Goal: Information Seeking & Learning: Learn about a topic

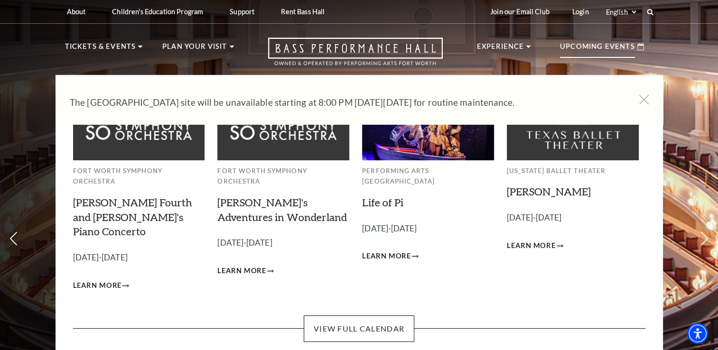
click at [638, 47] on icon at bounding box center [641, 46] width 7 height 7
click at [599, 46] on p "Upcoming Events" at bounding box center [597, 49] width 75 height 17
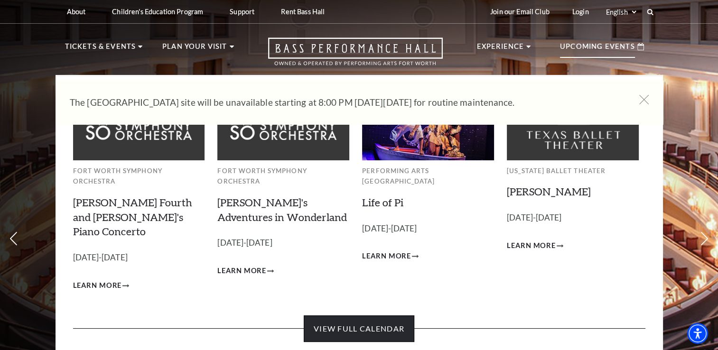
click at [361, 316] on link "View Full Calendar" at bounding box center [359, 329] width 111 height 27
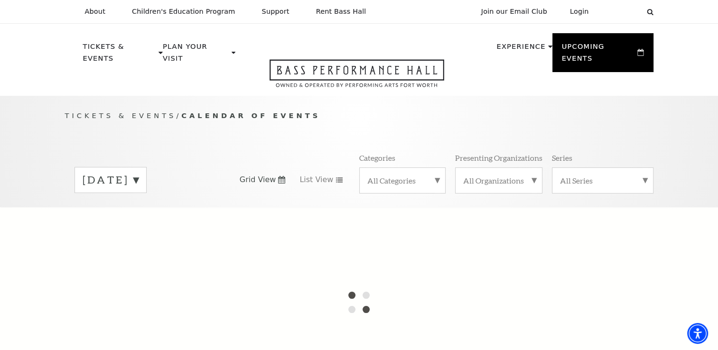
click at [139, 173] on label "September 2025" at bounding box center [111, 180] width 56 height 15
click at [144, 208] on div at bounding box center [359, 302] width 718 height 190
click at [303, 181] on div "September 2025 October 2025 November 2025 December 2025 January 2026 February 2…" at bounding box center [359, 180] width 589 height 54
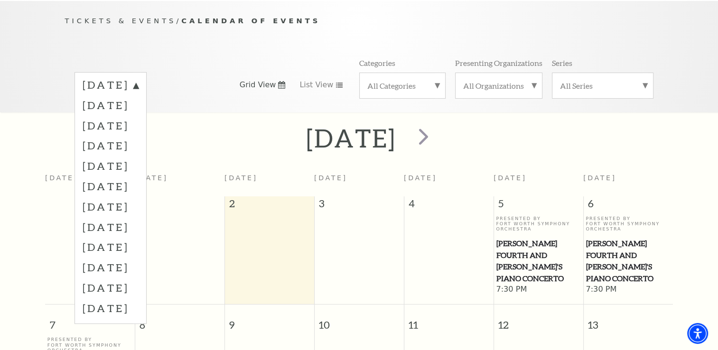
scroll to position [84, 0]
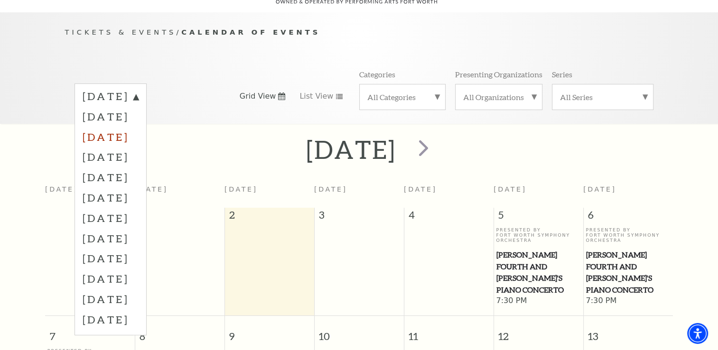
click at [139, 127] on label "November 2025" at bounding box center [111, 137] width 56 height 20
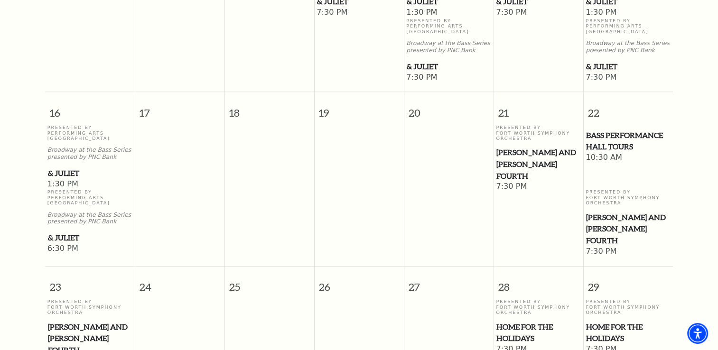
scroll to position [748, 0]
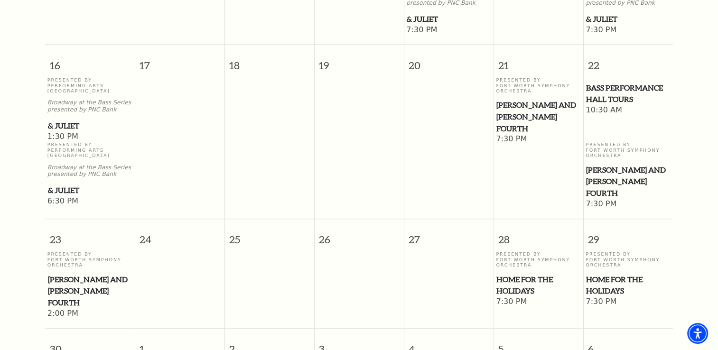
drag, startPoint x: 630, startPoint y: 85, endPoint x: 540, endPoint y: 174, distance: 126.5
click at [540, 174] on td "Presented By Fort Worth Symphony Orchestra Mozart and Mahler's Fourth 7:30 PM" at bounding box center [539, 143] width 90 height 132
drag, startPoint x: 608, startPoint y: 100, endPoint x: 667, endPoint y: 47, distance: 79.7
click at [667, 47] on span "22" at bounding box center [629, 61] width 90 height 33
click at [610, 86] on span "Bass Performance Hall Tours" at bounding box center [628, 93] width 84 height 23
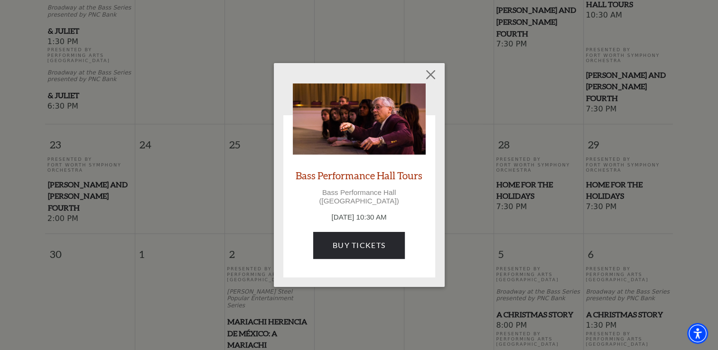
scroll to position [796, 0]
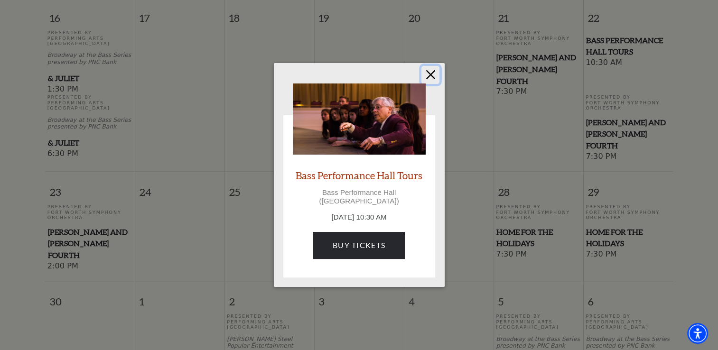
click at [427, 76] on button "Close" at bounding box center [431, 75] width 18 height 18
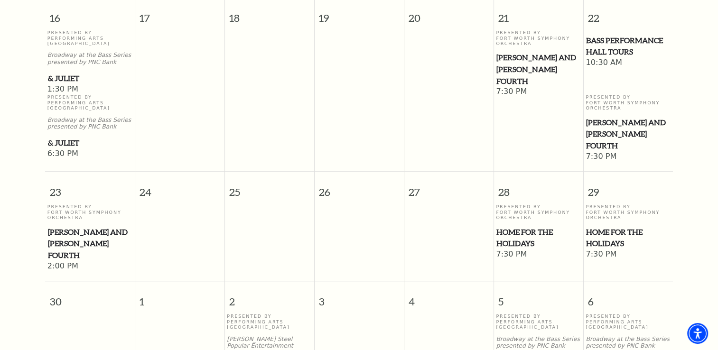
click at [510, 66] on span "[PERSON_NAME] and [PERSON_NAME] Fourth" at bounding box center [539, 69] width 84 height 35
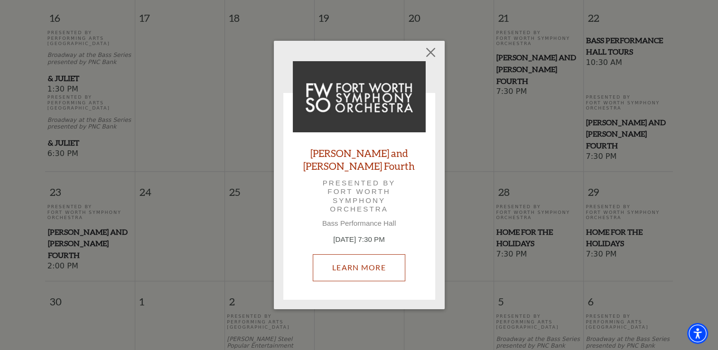
click at [365, 263] on link "Learn More" at bounding box center [359, 267] width 93 height 27
